Goal: Task Accomplishment & Management: Use online tool/utility

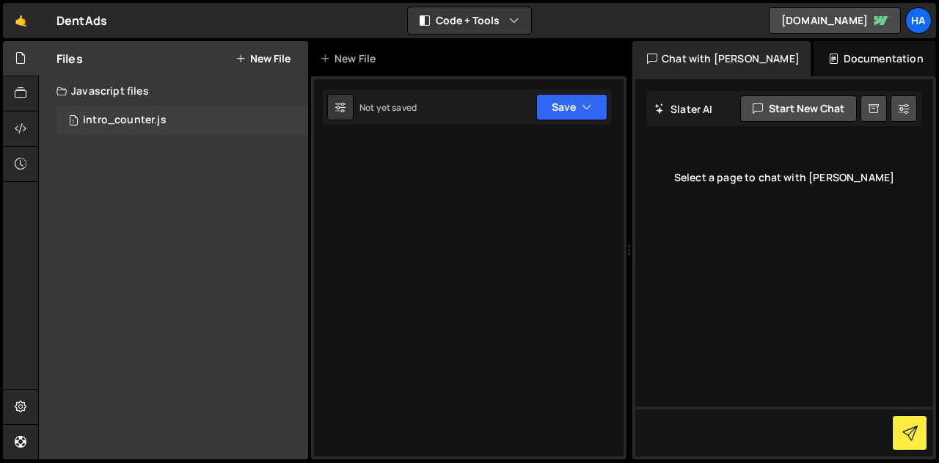
click at [133, 118] on div "intro_counter.js" at bounding box center [125, 120] width 84 height 13
click at [176, 130] on div "1 intro_counter.js 0" at bounding box center [182, 120] width 252 height 29
click at [410, 161] on div at bounding box center [468, 267] width 315 height 383
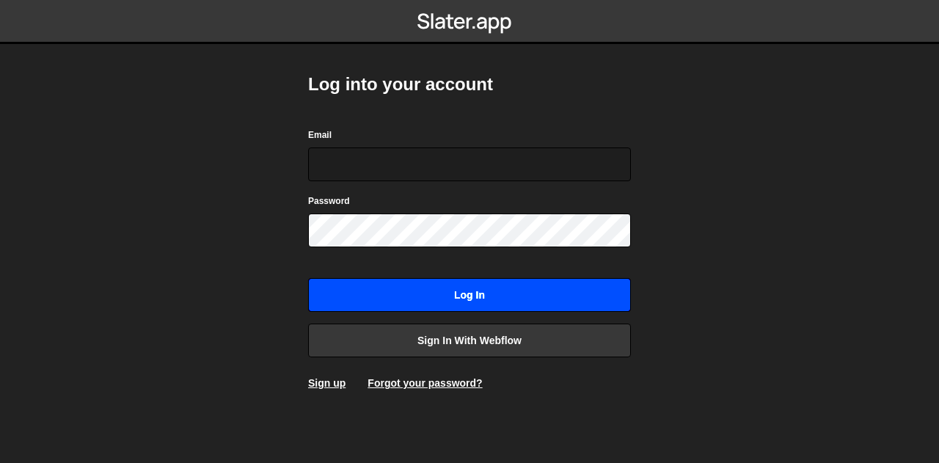
type input "[EMAIL_ADDRESS][DOMAIN_NAME]"
click at [417, 281] on input "Log in" at bounding box center [469, 295] width 323 height 34
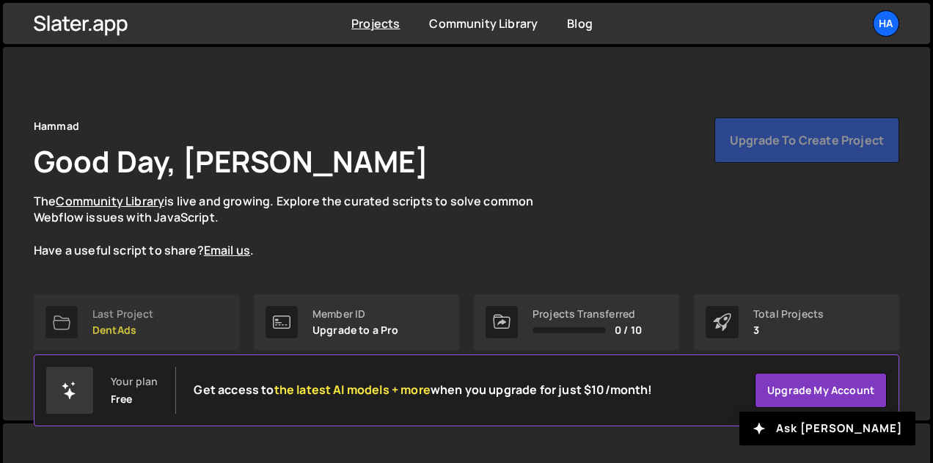
click at [118, 326] on p "DentAds" at bounding box center [122, 330] width 61 height 12
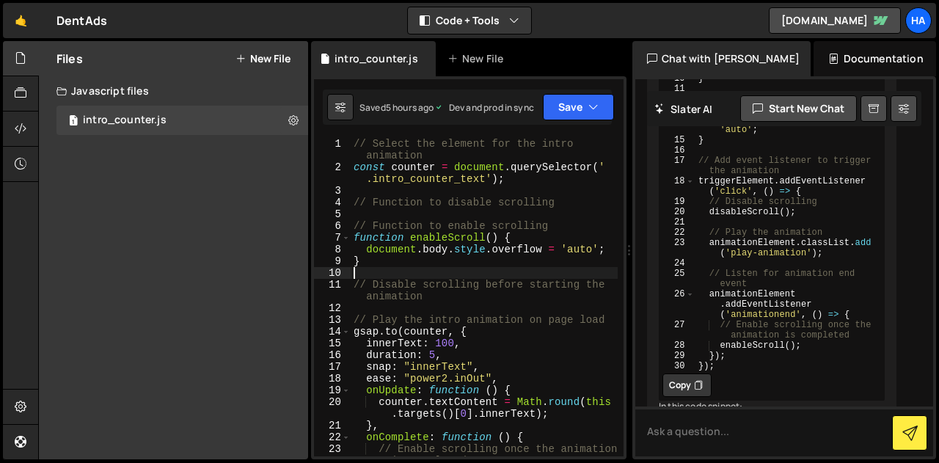
click at [395, 272] on div "// Select the element for the intro animation const counter = document . queryS…" at bounding box center [484, 314] width 267 height 353
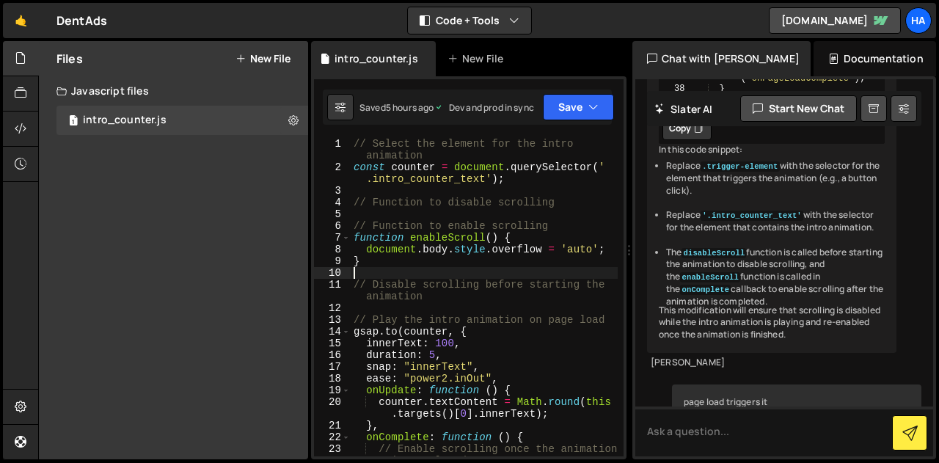
scroll to position [3776, 0]
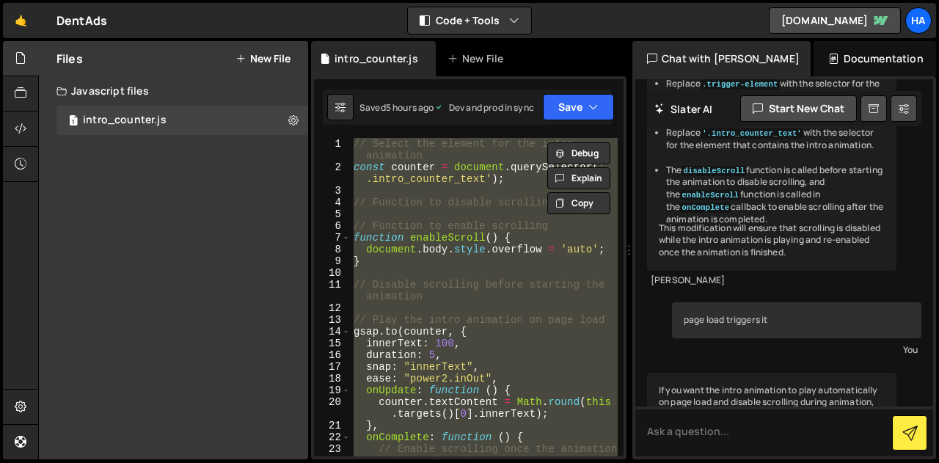
paste textarea
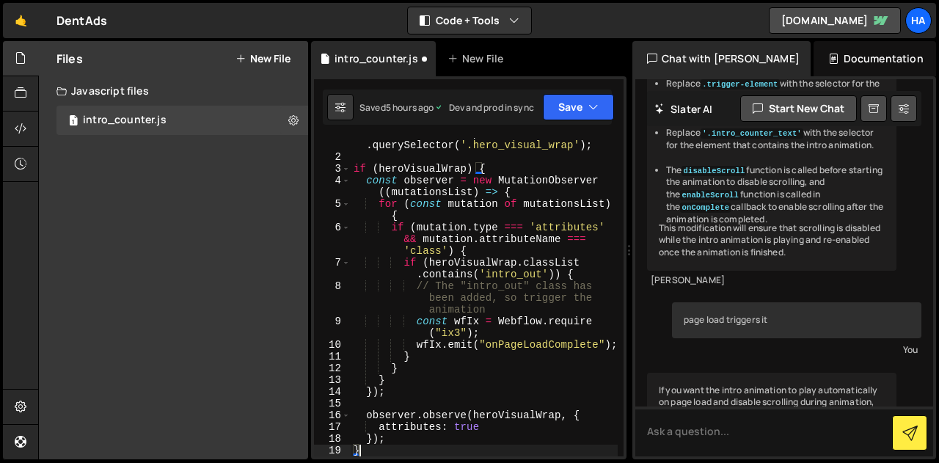
scroll to position [10, 0]
type textarea "});"
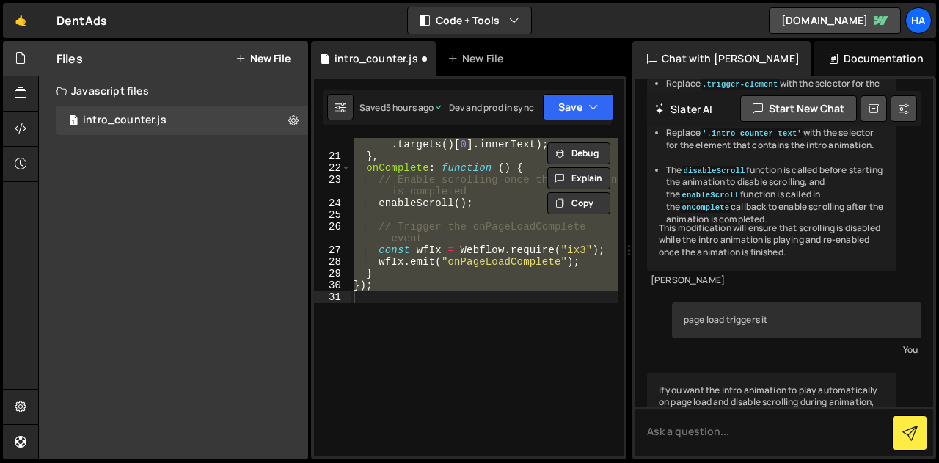
click at [208, 232] on div "Files New File Javascript files 1 intro_counter.js 0 CSS files Copy share link …" at bounding box center [173, 250] width 269 height 418
click at [257, 58] on button "New File" at bounding box center [262, 59] width 55 height 12
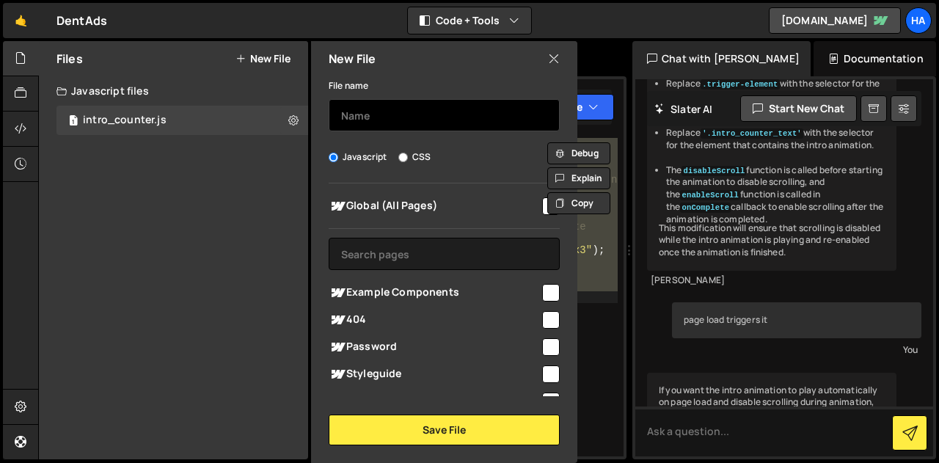
click at [372, 117] on input "text" at bounding box center [444, 115] width 231 height 32
type input "intro_out_trigger"
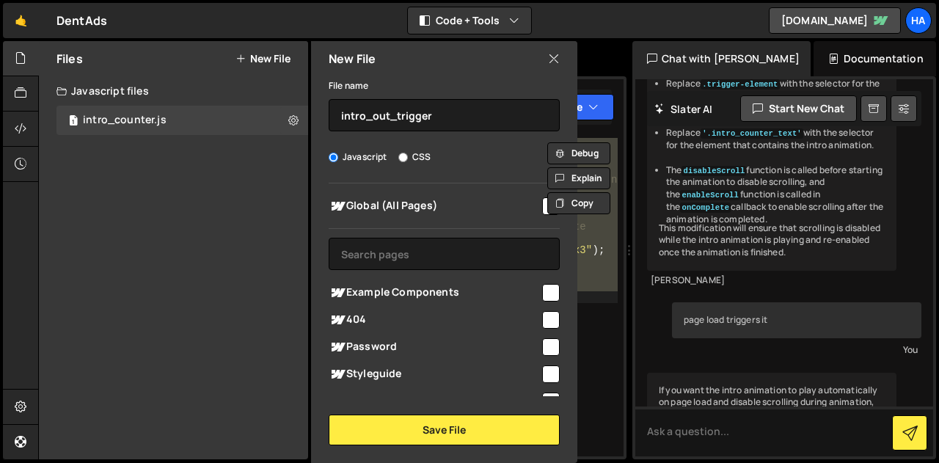
click at [542, 213] on input "checkbox" at bounding box center [551, 206] width 18 height 18
checkbox input "true"
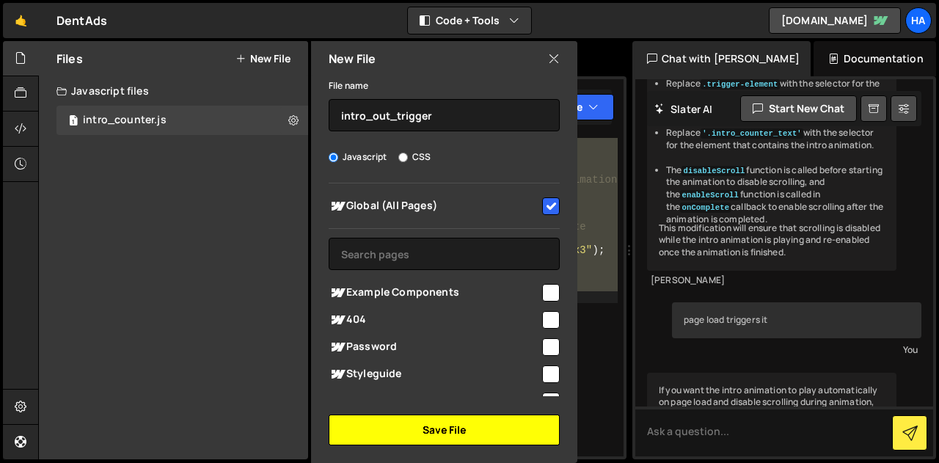
click at [423, 424] on button "Save File" at bounding box center [444, 429] width 231 height 31
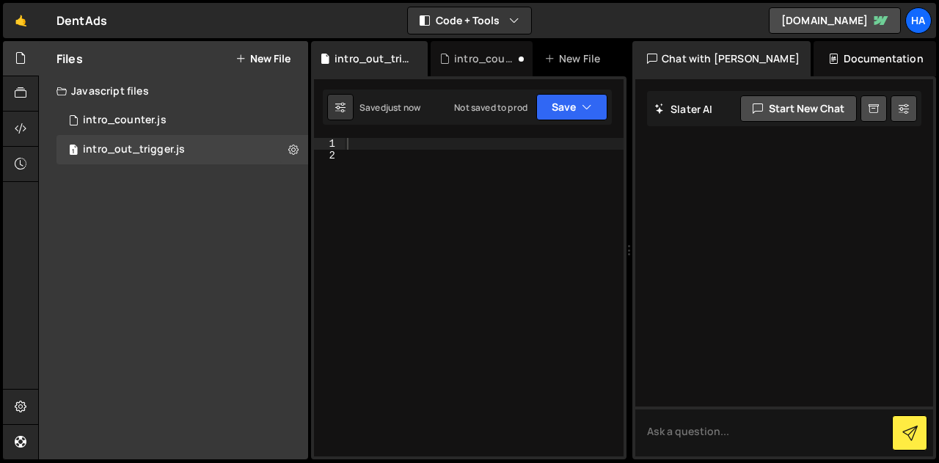
scroll to position [0, 0]
click at [408, 188] on div at bounding box center [483, 309] width 279 height 342
click at [364, 148] on div at bounding box center [483, 309] width 279 height 342
paste textarea "}"
type textarea "}"
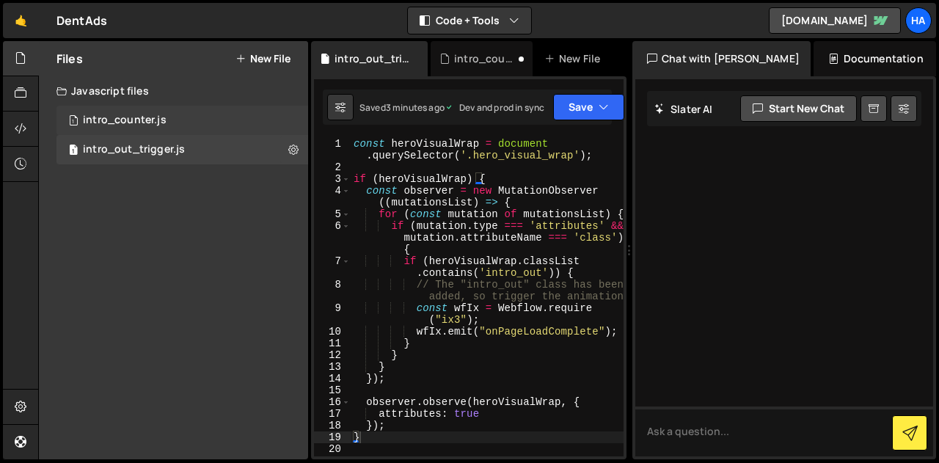
click at [179, 124] on div "1 intro_counter.js 0" at bounding box center [182, 120] width 252 height 29
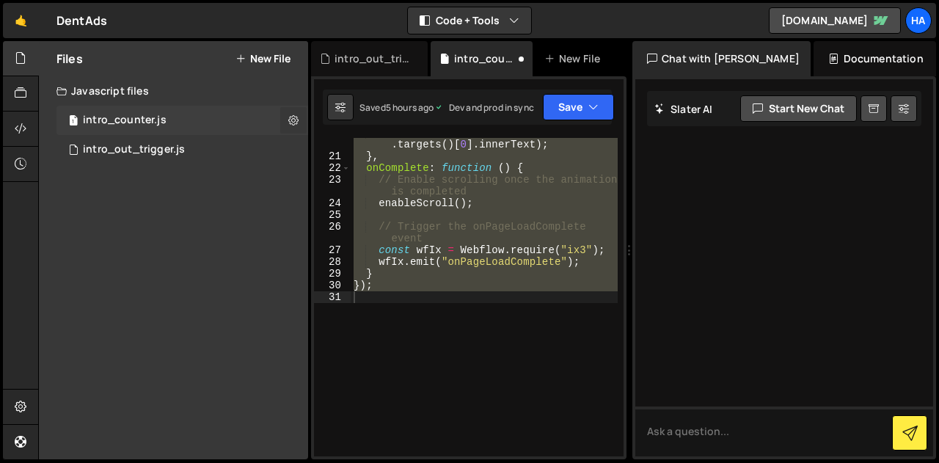
click at [290, 117] on icon at bounding box center [293, 120] width 10 height 14
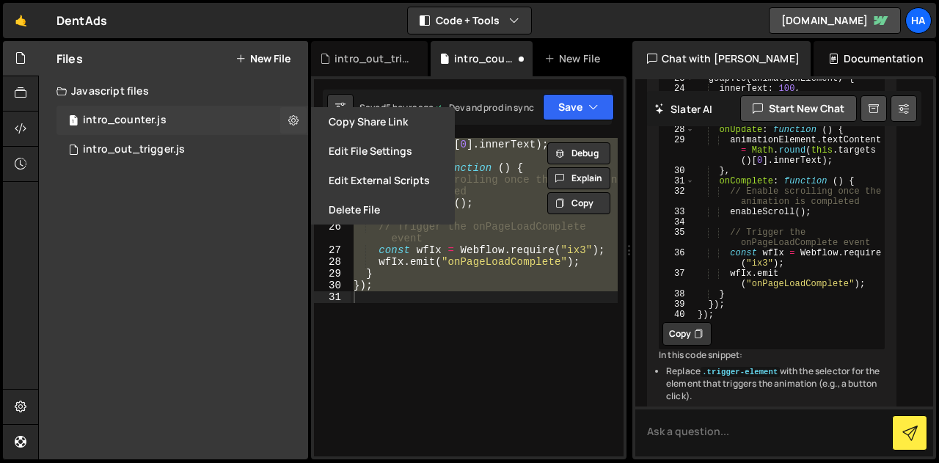
scroll to position [3776, 0]
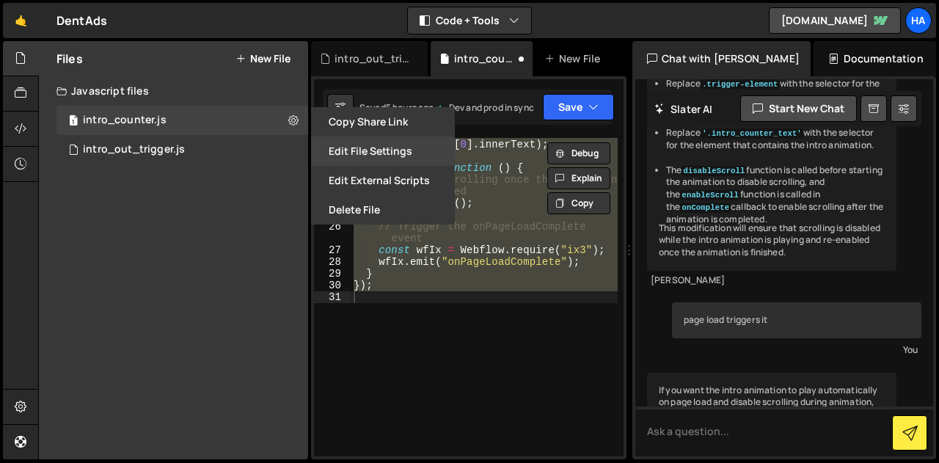
click at [374, 153] on button "Edit File Settings" at bounding box center [383, 150] width 144 height 29
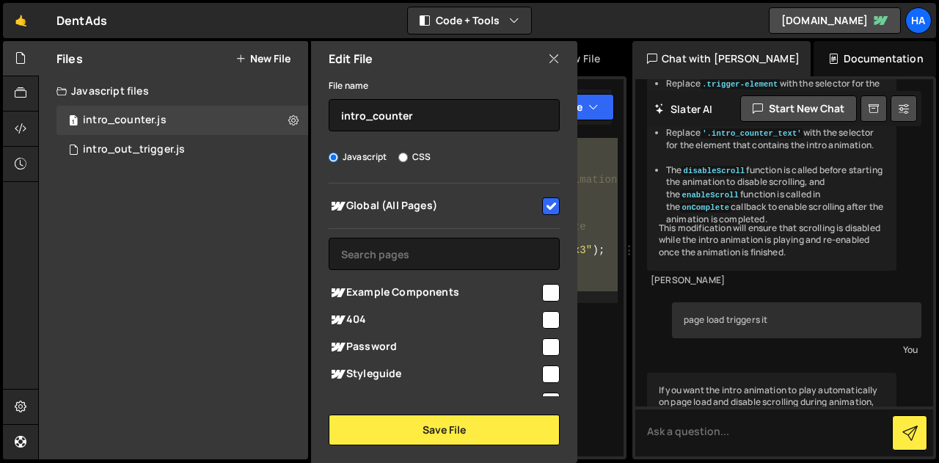
click at [542, 201] on input "checkbox" at bounding box center [551, 206] width 18 height 18
checkbox input "false"
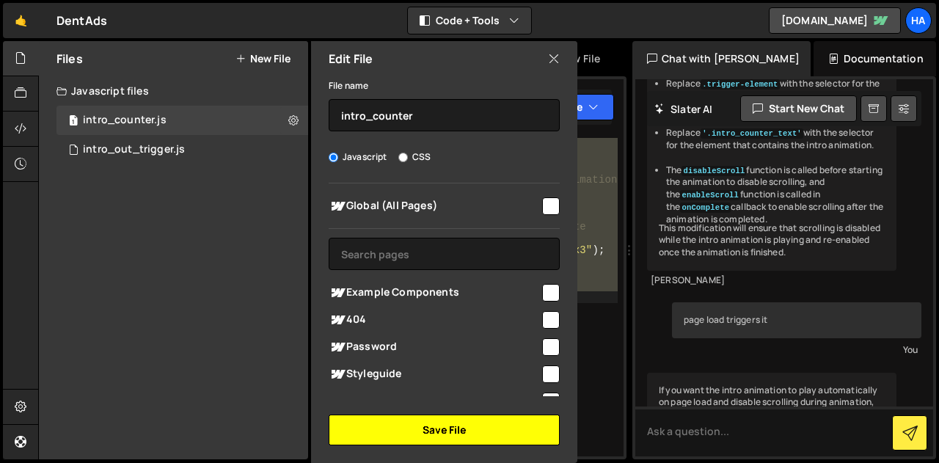
click at [449, 431] on button "Save File" at bounding box center [444, 429] width 231 height 31
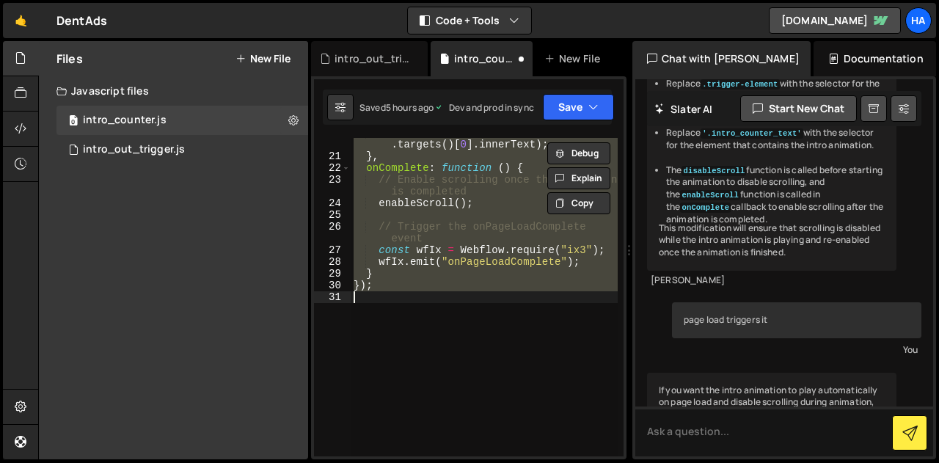
click at [504, 293] on div "counter . textContent = Math . round ( this . targets ( ) [ 0 ] . innerText ) ;…" at bounding box center [484, 297] width 267 height 318
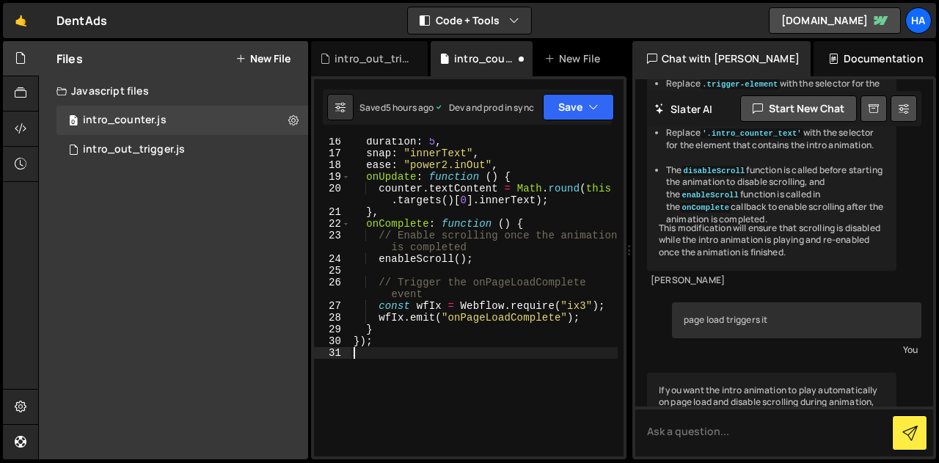
scroll to position [213, 0]
click at [136, 145] on div "intro_out_trigger.js" at bounding box center [134, 149] width 102 height 13
click at [131, 150] on div "intro_out_trigger.js" at bounding box center [134, 149] width 102 height 13
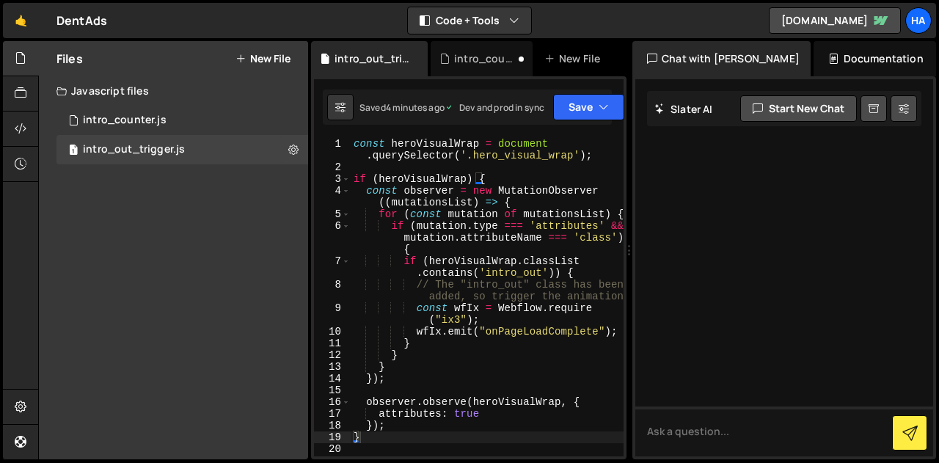
type textarea "// The "intro_out" class has been added, so trigger the animation"
click at [503, 282] on div "const heroVisualWrap = document . querySelector ( '.hero_visual_wrap' ) ; if ( …" at bounding box center [487, 314] width 273 height 353
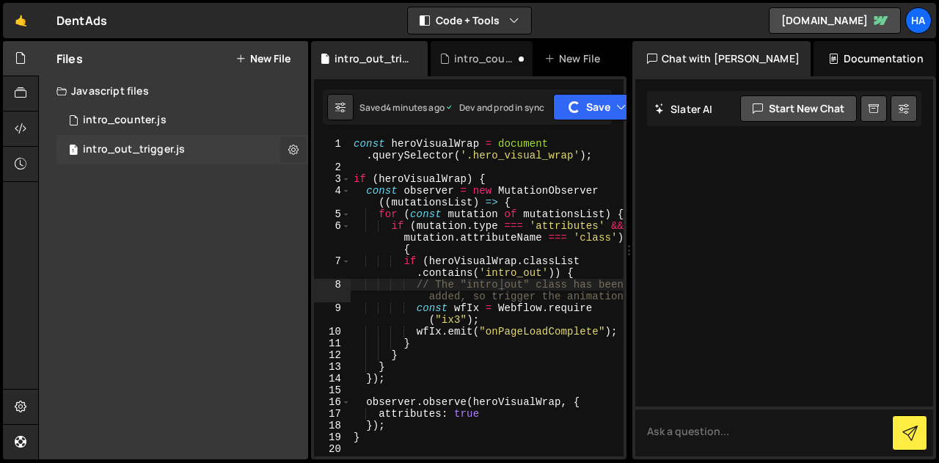
click at [296, 153] on icon at bounding box center [293, 149] width 10 height 14
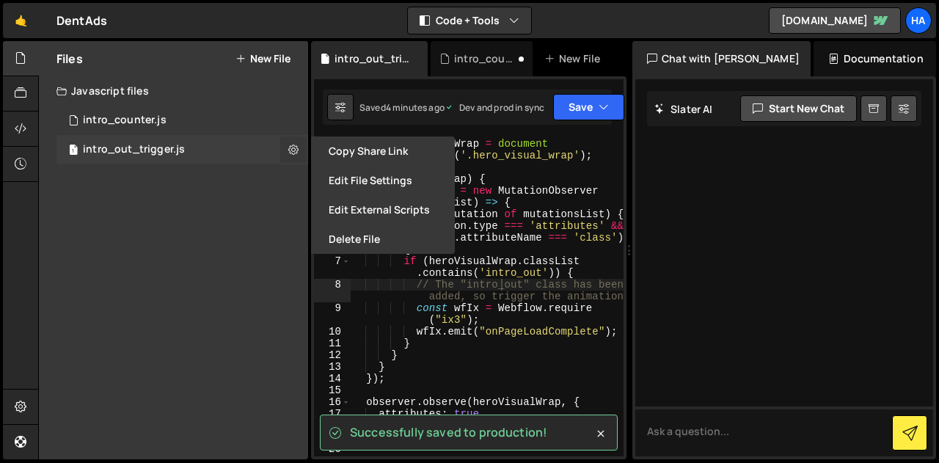
click at [296, 153] on icon at bounding box center [293, 149] width 10 height 14
